Goal: Information Seeking & Learning: Learn about a topic

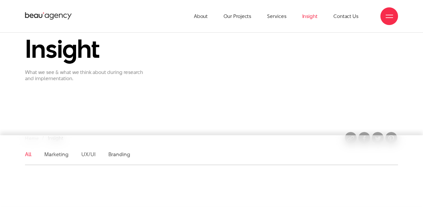
scroll to position [19, 0]
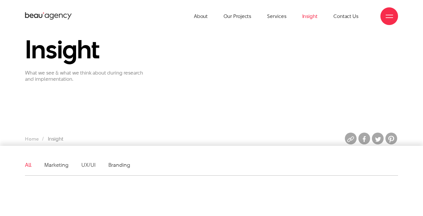
click at [217, 90] on section "Insight What we see & what we think about during research and implementation. H…" at bounding box center [211, 85] width 423 height 132
click at [64, 164] on link "Marketing" at bounding box center [56, 164] width 24 height 7
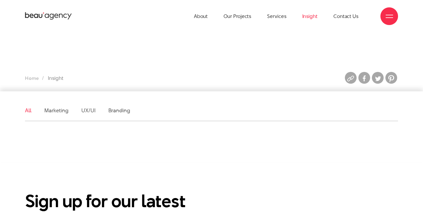
scroll to position [0, 0]
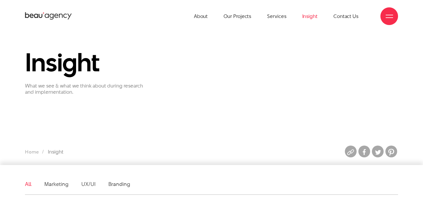
click at [383, 14] on div at bounding box center [390, 16] width 18 height 18
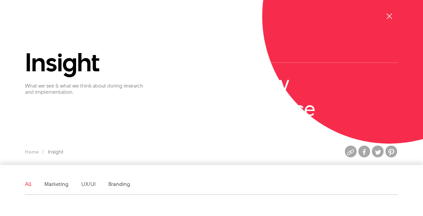
click at [383, 14] on div at bounding box center [390, 16] width 18 height 18
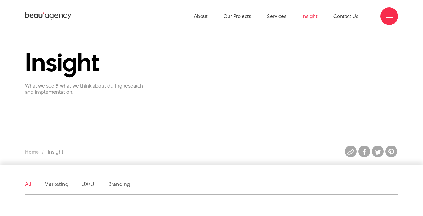
scroll to position [1, 0]
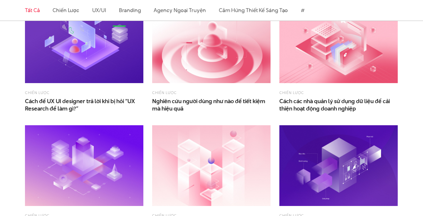
scroll to position [208, 0]
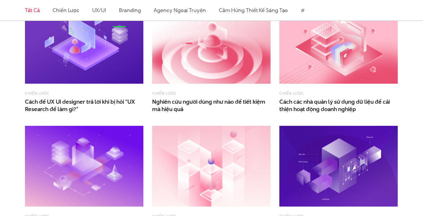
click at [245, 70] on img at bounding box center [211, 43] width 119 height 81
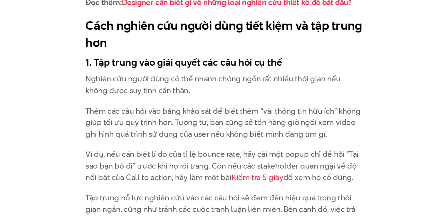
scroll to position [898, 0]
click at [174, 146] on p "Thêm các câu hỏi vào bảng khảo sát để biết thêm “vài thông tin hữu ích” không g…" at bounding box center [212, 154] width 182 height 23
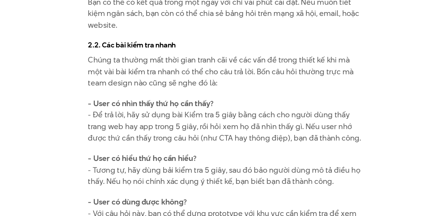
scroll to position [1333, 0]
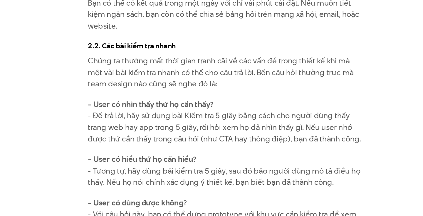
click at [191, 149] on p "- User có nhìn thấy thứ họ cần thấy? - Để trả lời, hãy sử dụng bài Kiểm tra 5 g…" at bounding box center [212, 154] width 182 height 30
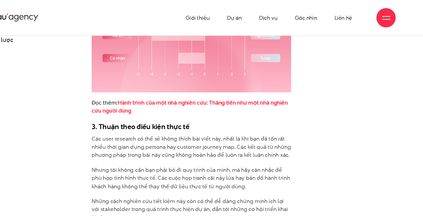
scroll to position [1706, 0]
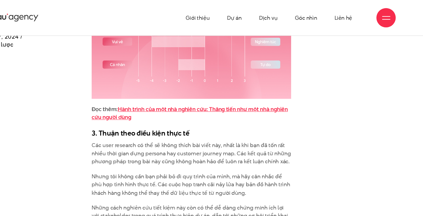
click at [211, 96] on link "Hành trình của một nhà nghiên cứu: Thăng tiến như một nhà nghiên cứu người dùng" at bounding box center [210, 103] width 179 height 15
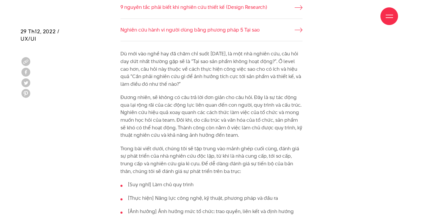
scroll to position [487, 0]
